Goal: Check status: Check status

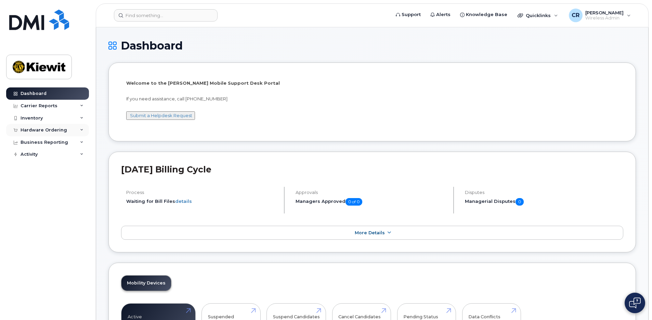
click at [57, 130] on div "Hardware Ordering" at bounding box center [44, 130] width 46 height 5
click at [32, 154] on div "Orders" at bounding box center [32, 156] width 17 height 6
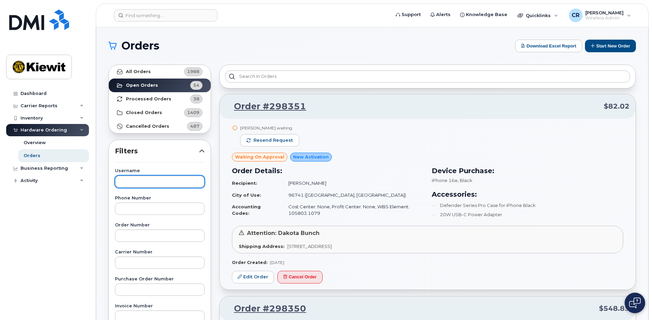
click at [162, 185] on input "text" at bounding box center [160, 182] width 90 height 12
type input "[PERSON_NAME]"
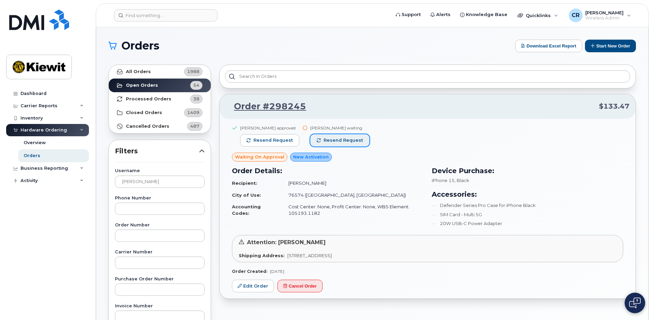
click at [352, 141] on span "Resend request" at bounding box center [342, 140] width 39 height 6
